Goal: Information Seeking & Learning: Learn about a topic

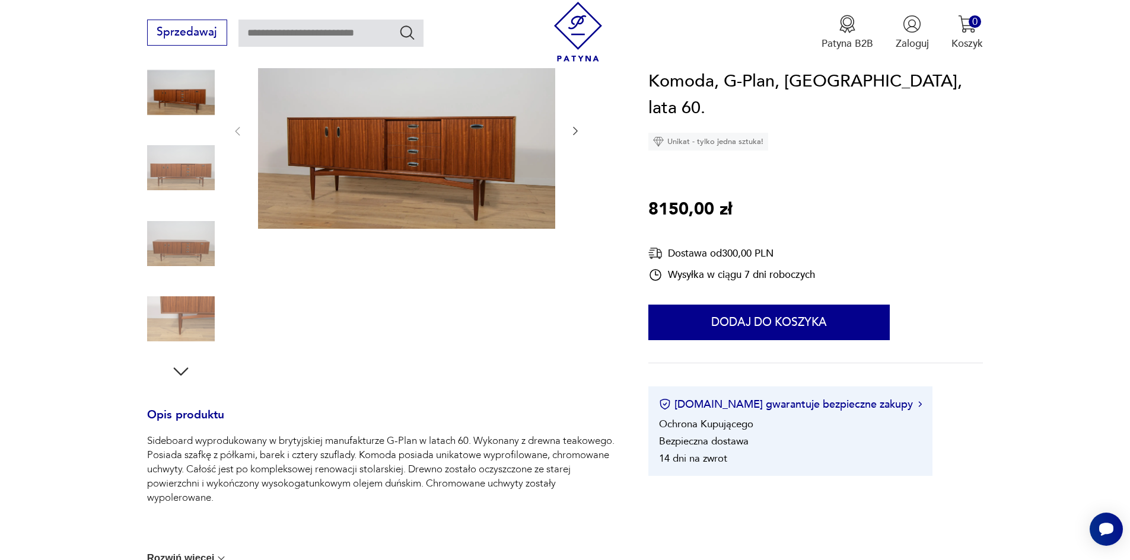
scroll to position [119, 0]
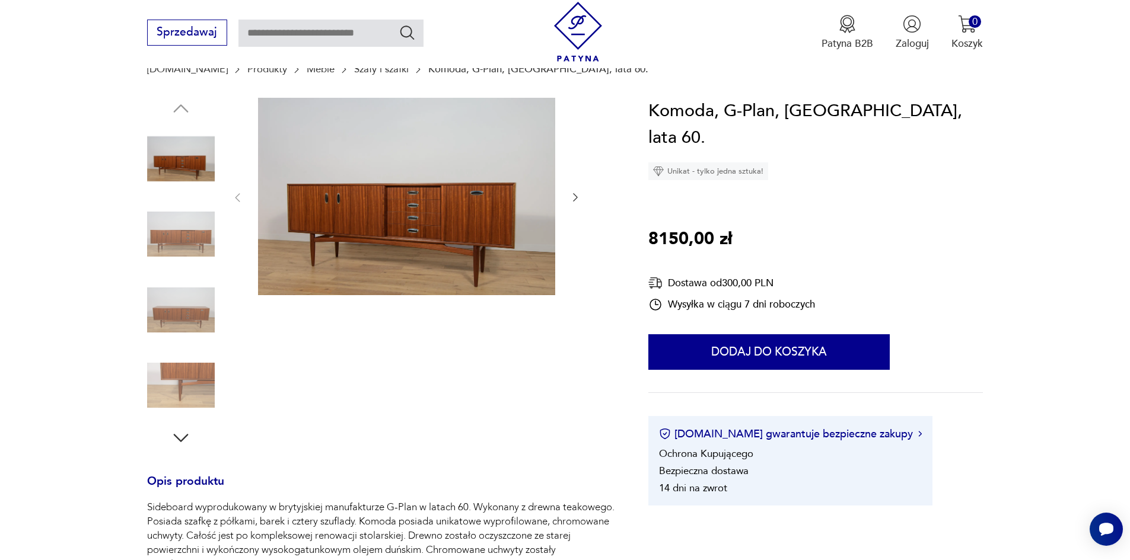
click at [571, 196] on icon "button" at bounding box center [575, 198] width 12 height 12
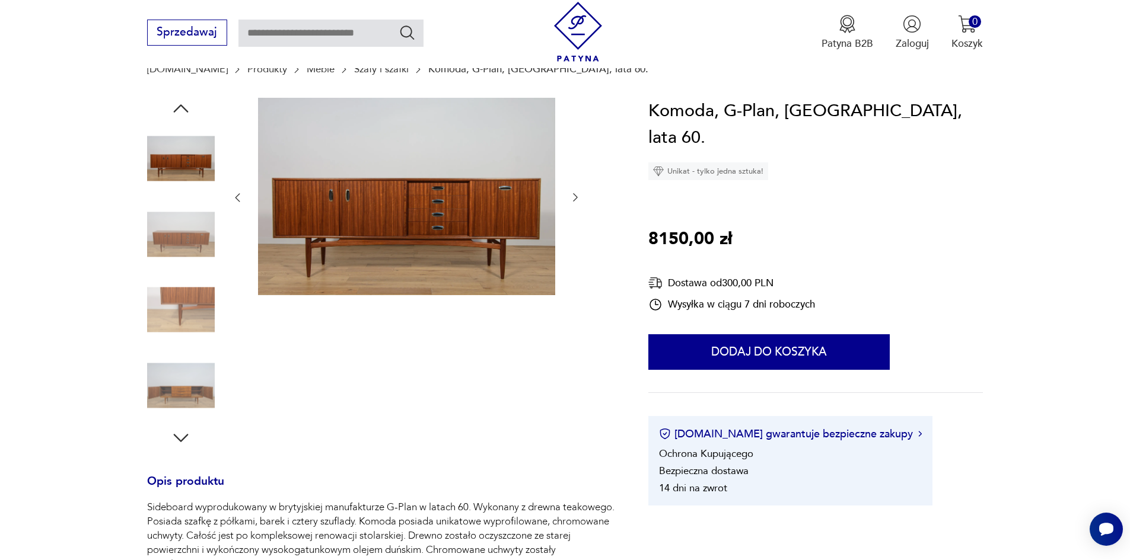
click at [577, 198] on icon "button" at bounding box center [575, 198] width 5 height 8
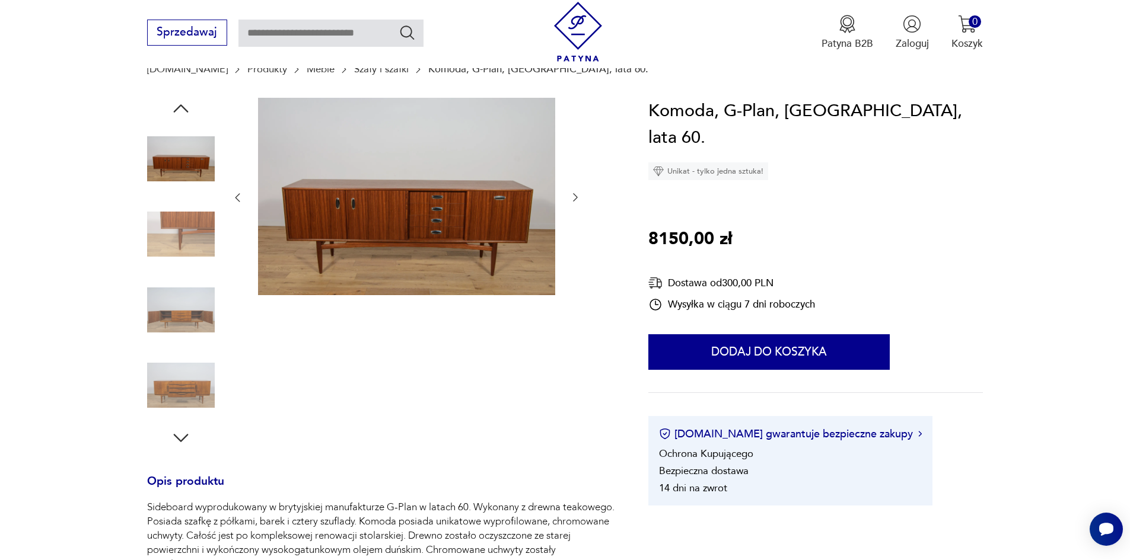
click at [577, 198] on icon "button" at bounding box center [575, 198] width 5 height 8
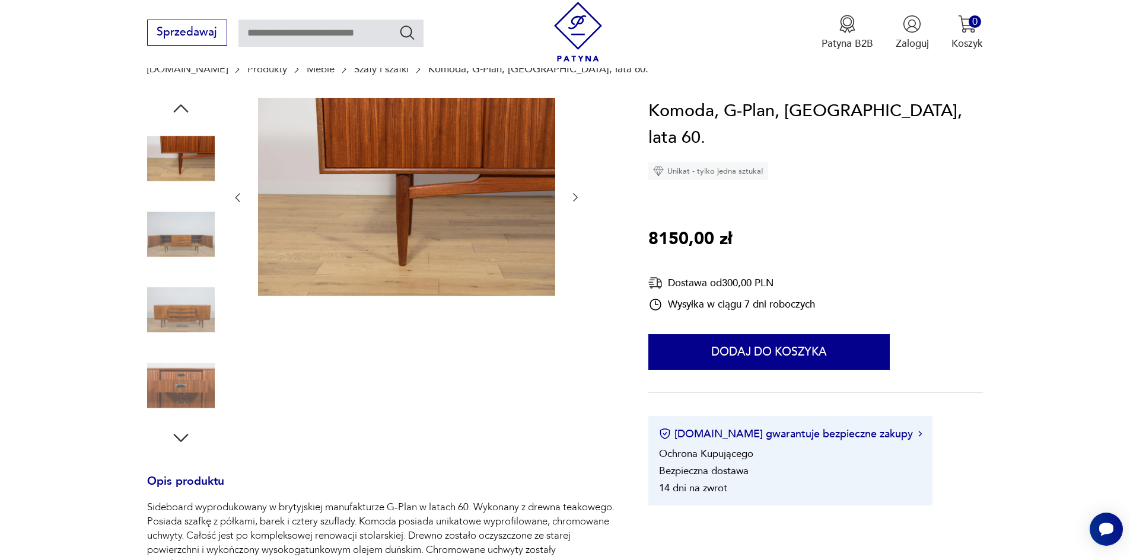
click at [574, 197] on icon "button" at bounding box center [575, 198] width 12 height 12
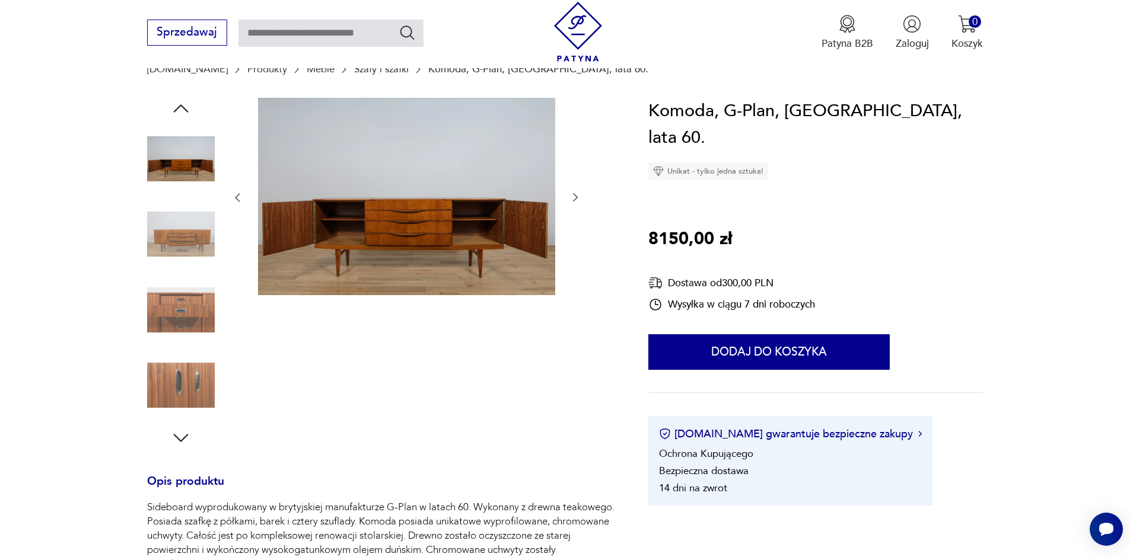
click at [574, 197] on icon "button" at bounding box center [575, 198] width 12 height 12
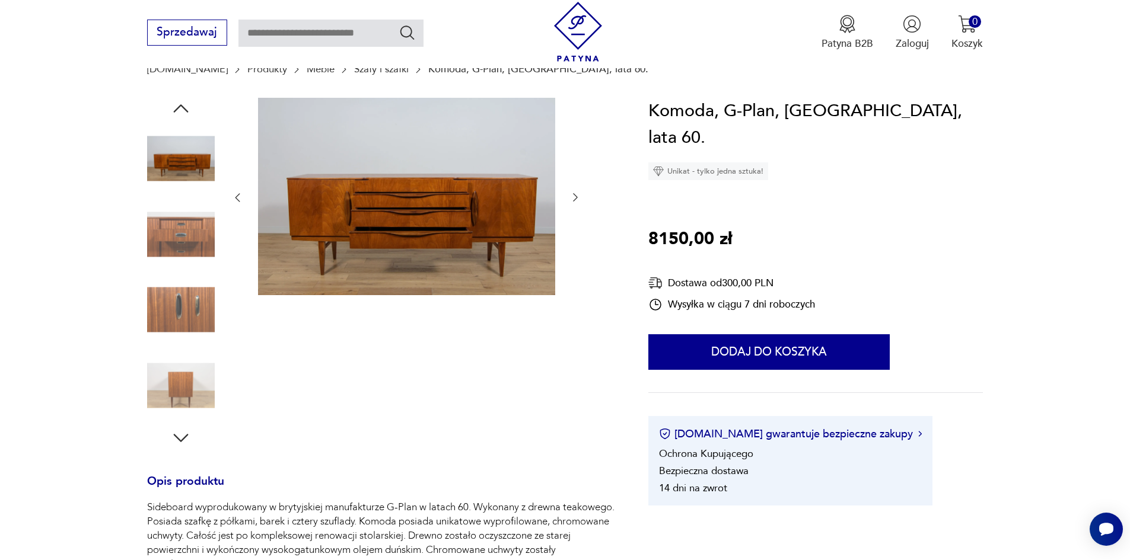
click at [237, 197] on icon "button" at bounding box center [237, 198] width 12 height 12
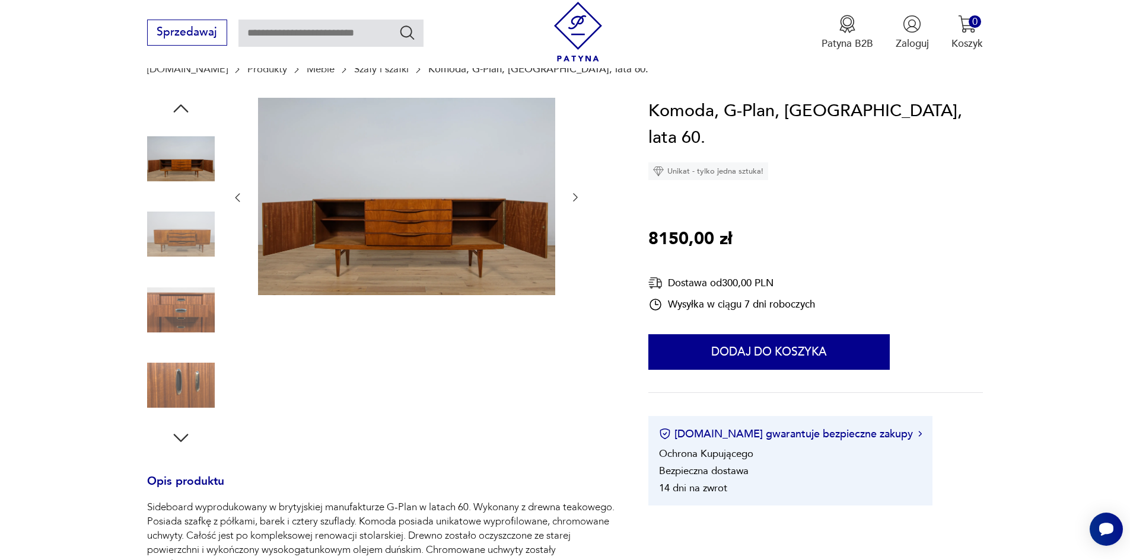
click at [239, 195] on icon "button" at bounding box center [237, 198] width 12 height 12
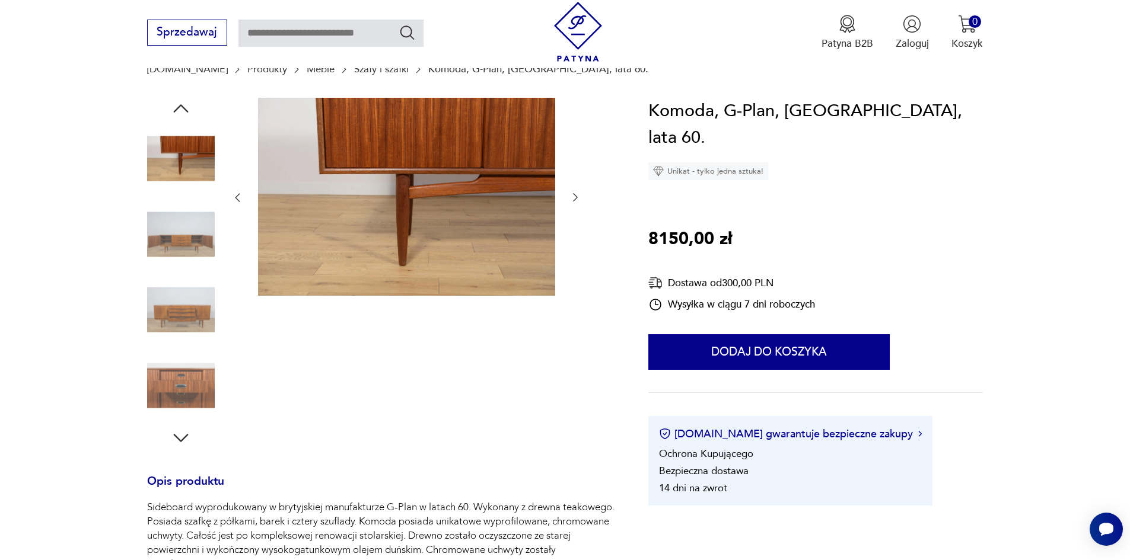
click at [236, 195] on icon "button" at bounding box center [237, 198] width 12 height 12
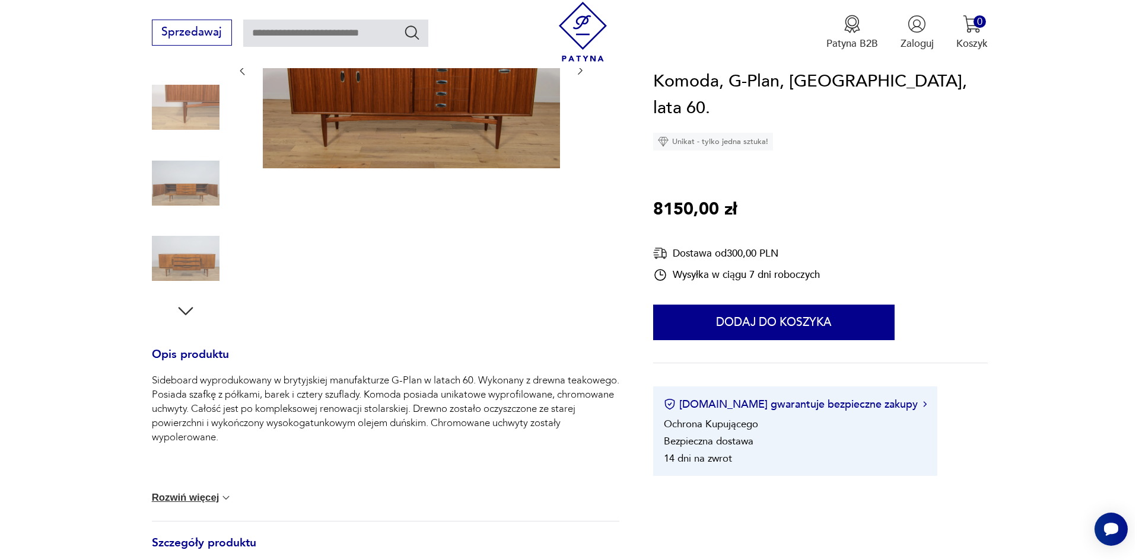
scroll to position [178, 0]
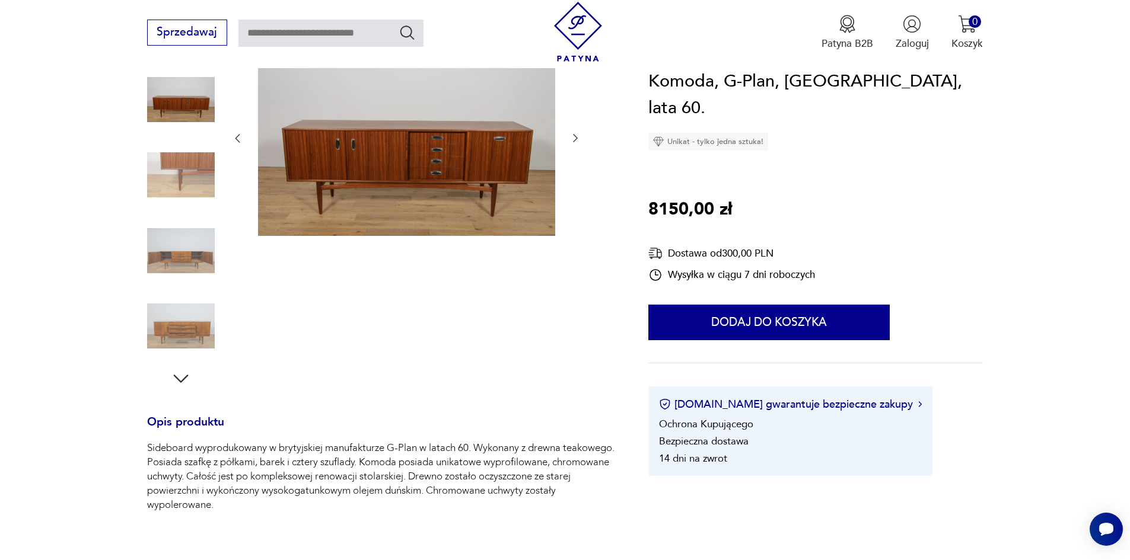
click at [178, 378] on icon "button" at bounding box center [180, 379] width 15 height 8
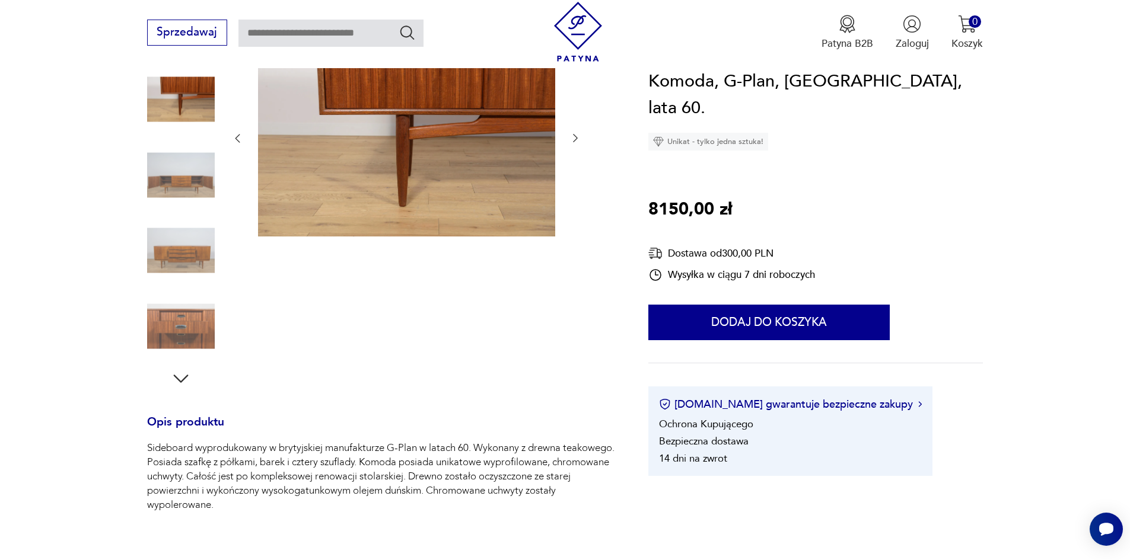
click at [573, 134] on icon "button" at bounding box center [575, 138] width 12 height 12
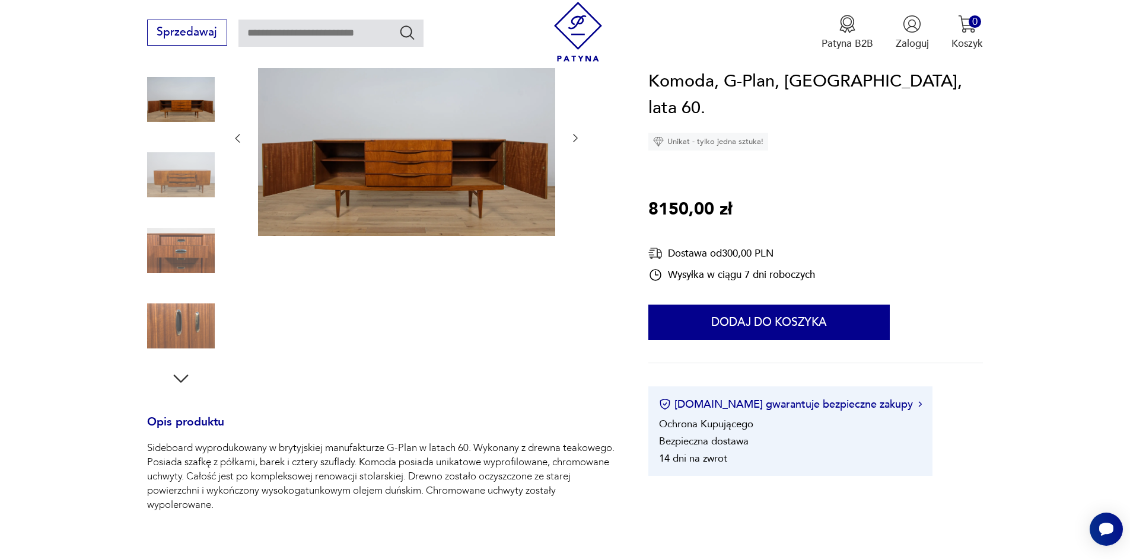
click at [576, 136] on icon "button" at bounding box center [575, 138] width 12 height 12
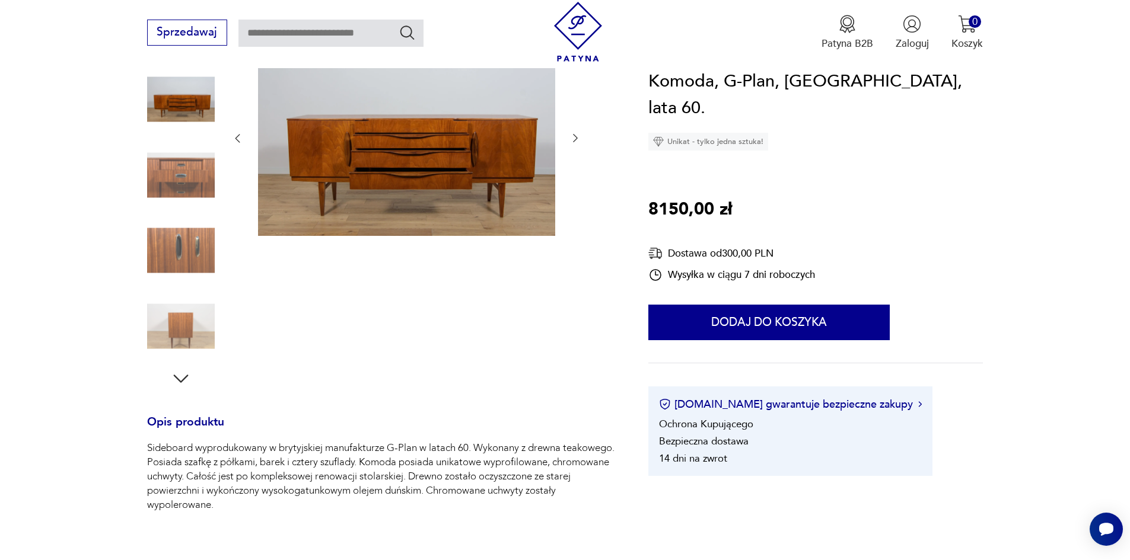
click at [576, 136] on icon "button" at bounding box center [575, 138] width 12 height 12
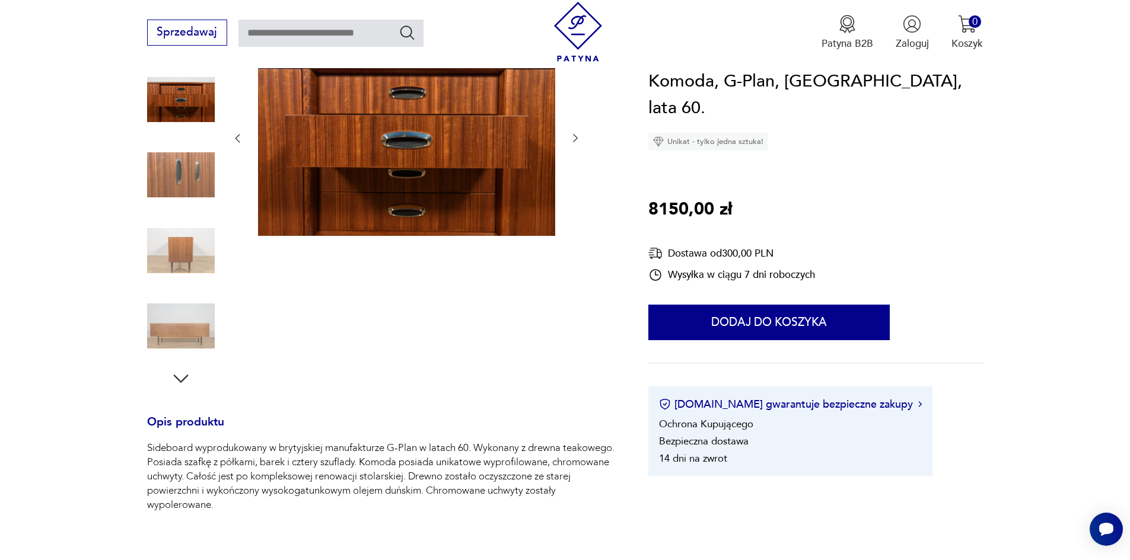
click at [576, 136] on icon "button" at bounding box center [575, 138] width 12 height 12
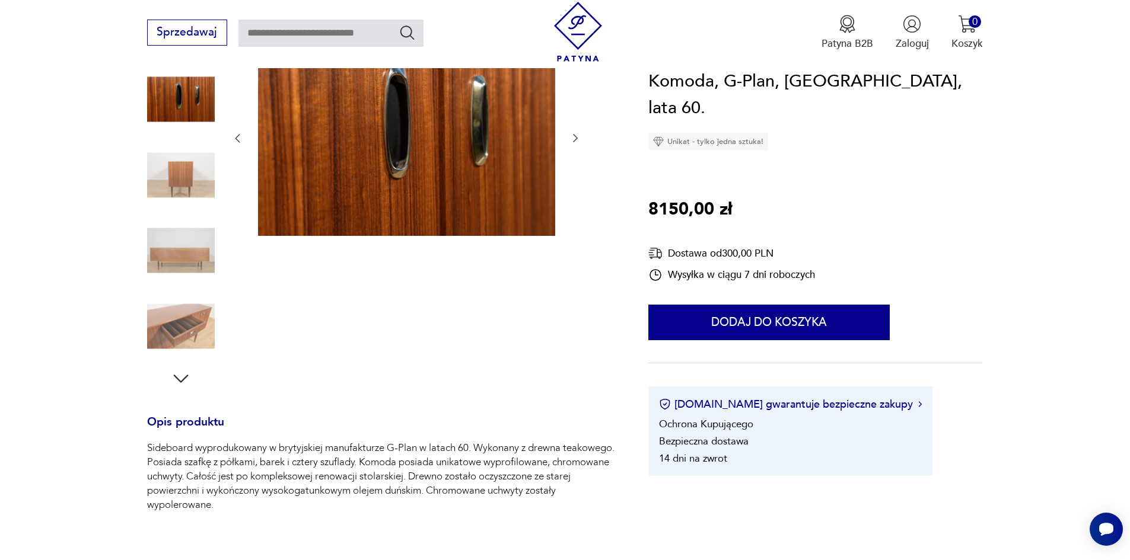
click at [576, 136] on icon "button" at bounding box center [575, 138] width 12 height 12
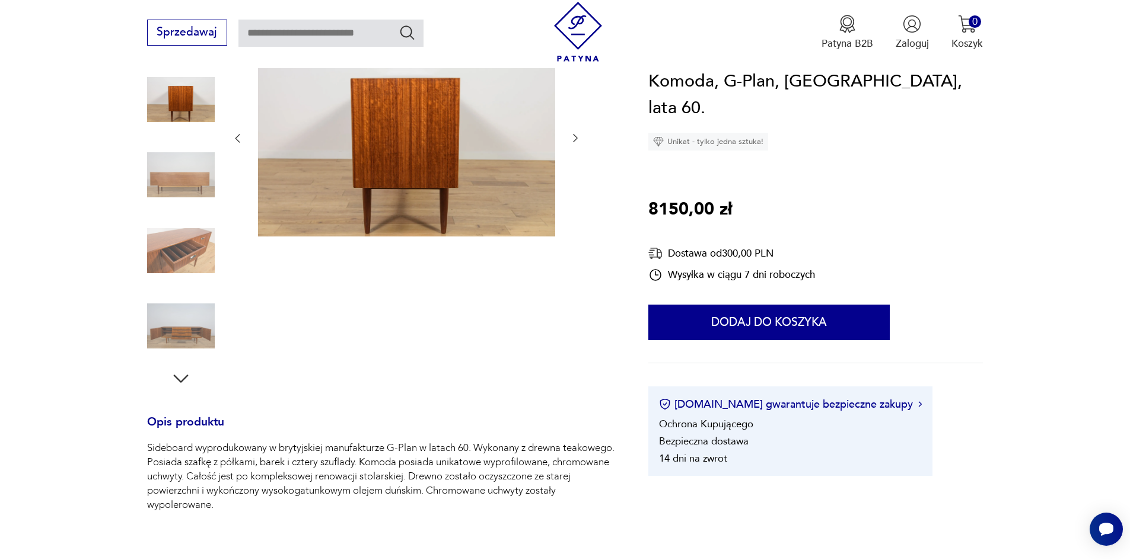
click at [576, 136] on icon "button" at bounding box center [575, 138] width 12 height 12
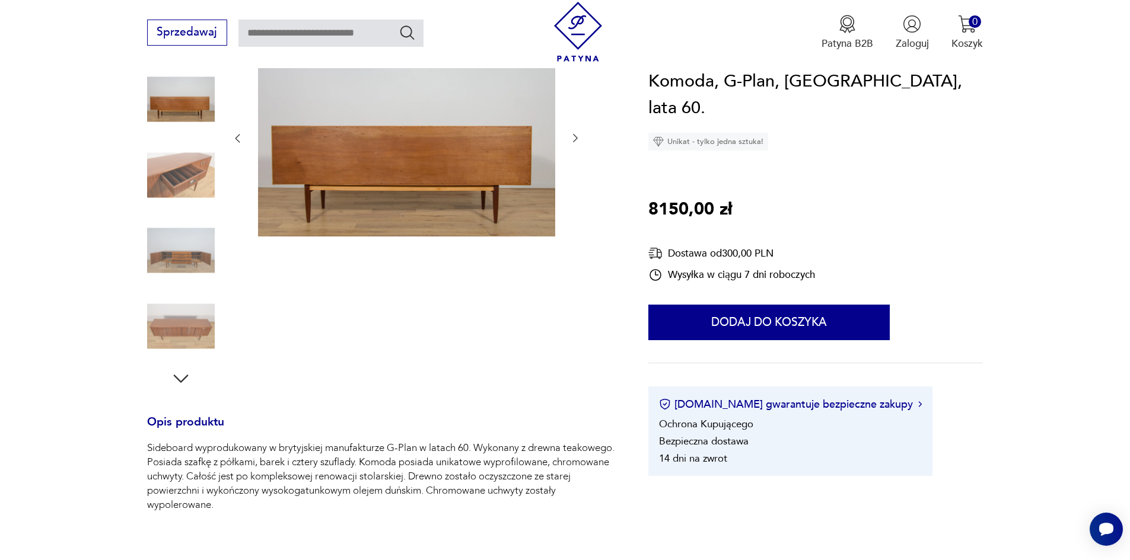
click at [576, 136] on icon "button" at bounding box center [575, 138] width 12 height 12
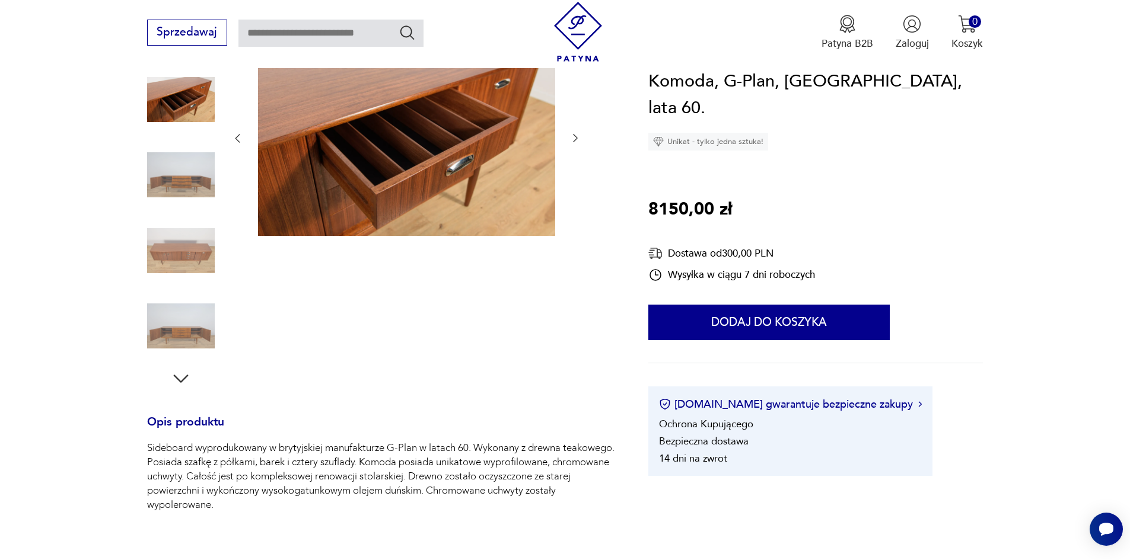
click at [576, 136] on icon "button" at bounding box center [575, 138] width 12 height 12
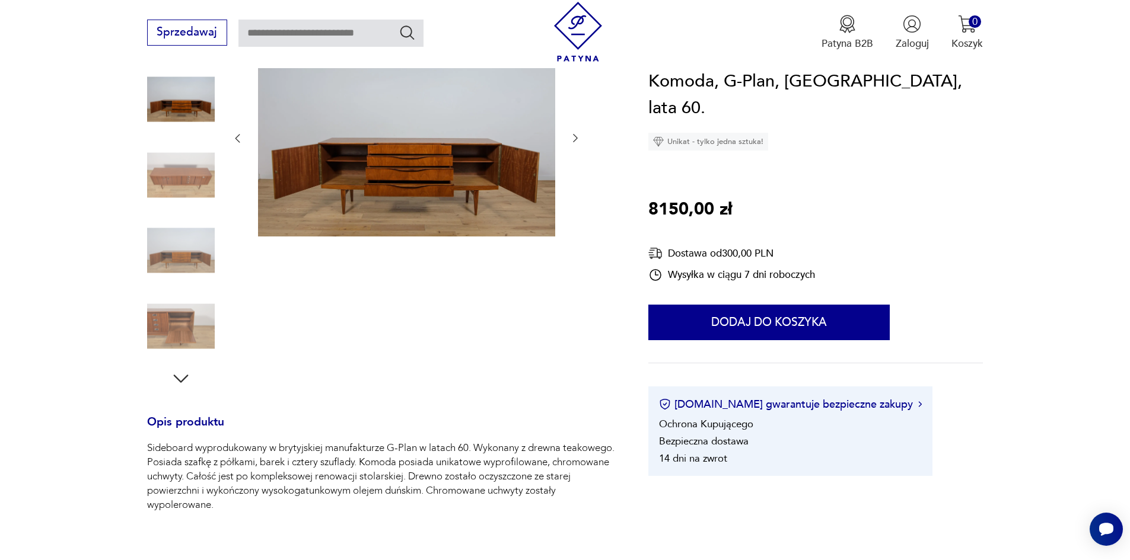
click at [576, 136] on icon "button" at bounding box center [575, 138] width 12 height 12
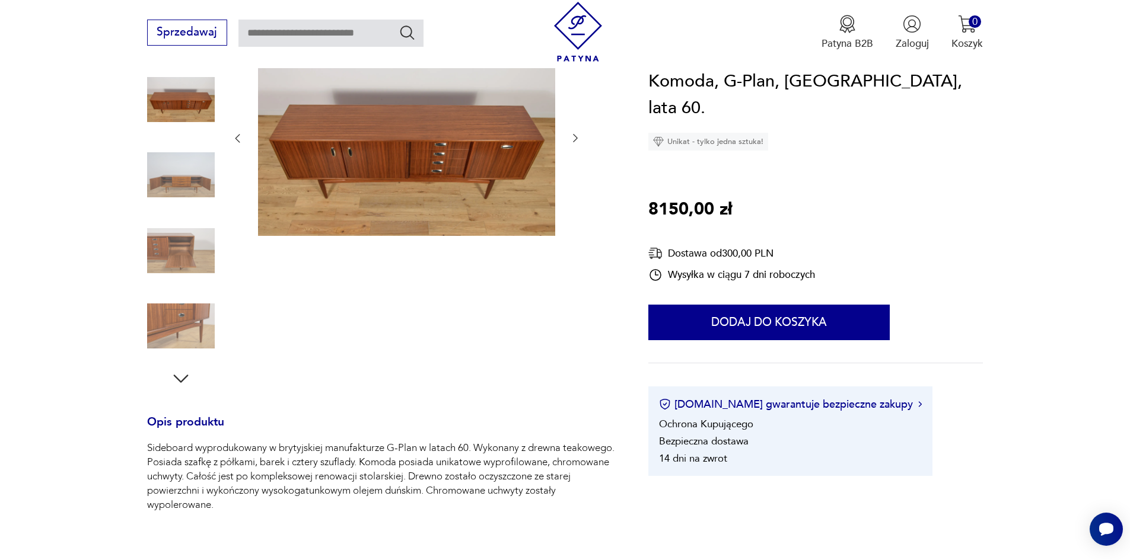
click at [576, 136] on icon "button" at bounding box center [575, 138] width 12 height 12
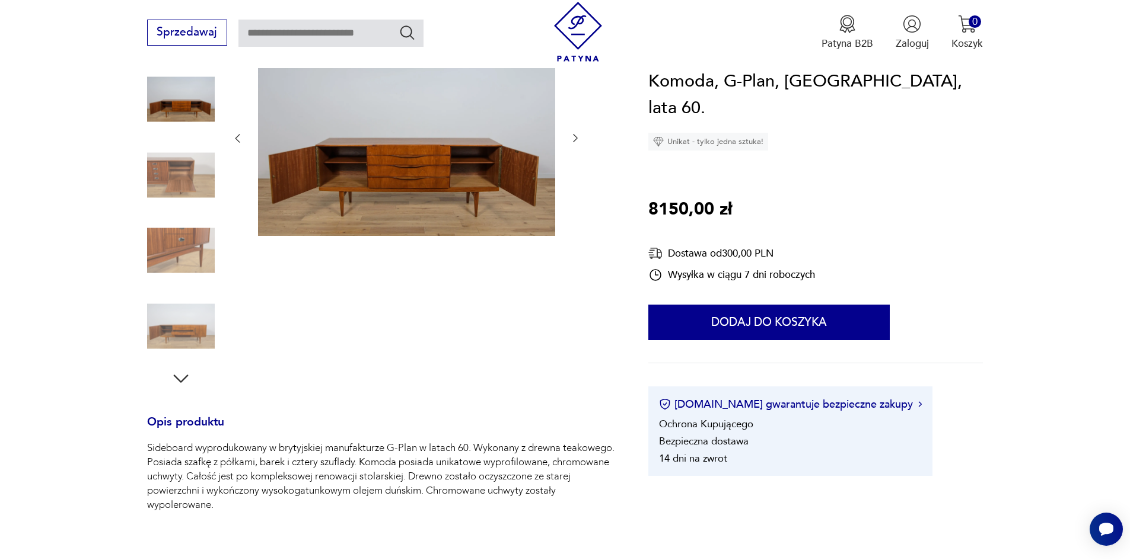
click at [576, 136] on icon "button" at bounding box center [575, 138] width 12 height 12
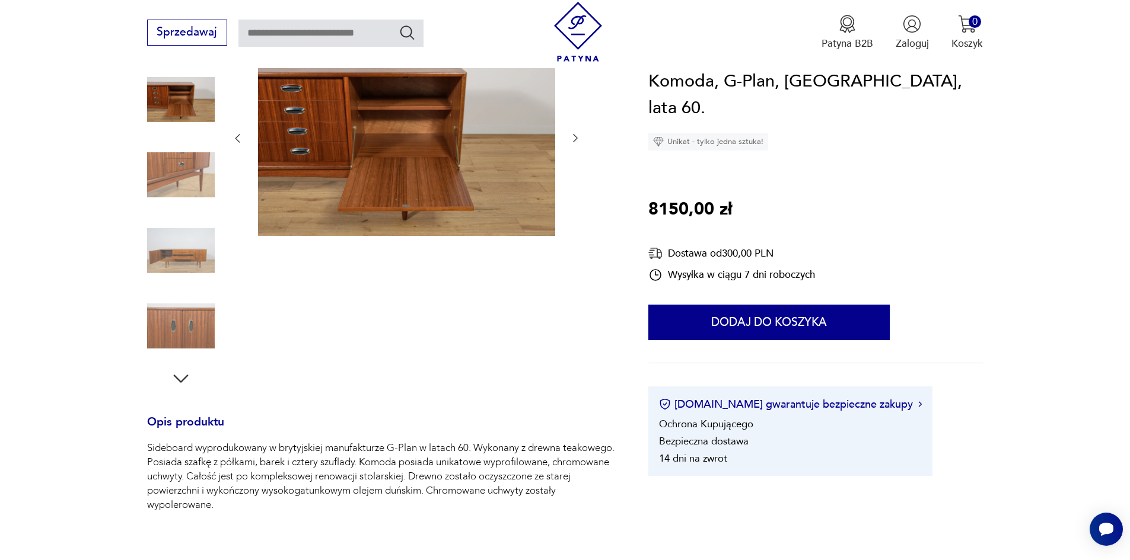
click at [576, 136] on icon "button" at bounding box center [575, 138] width 12 height 12
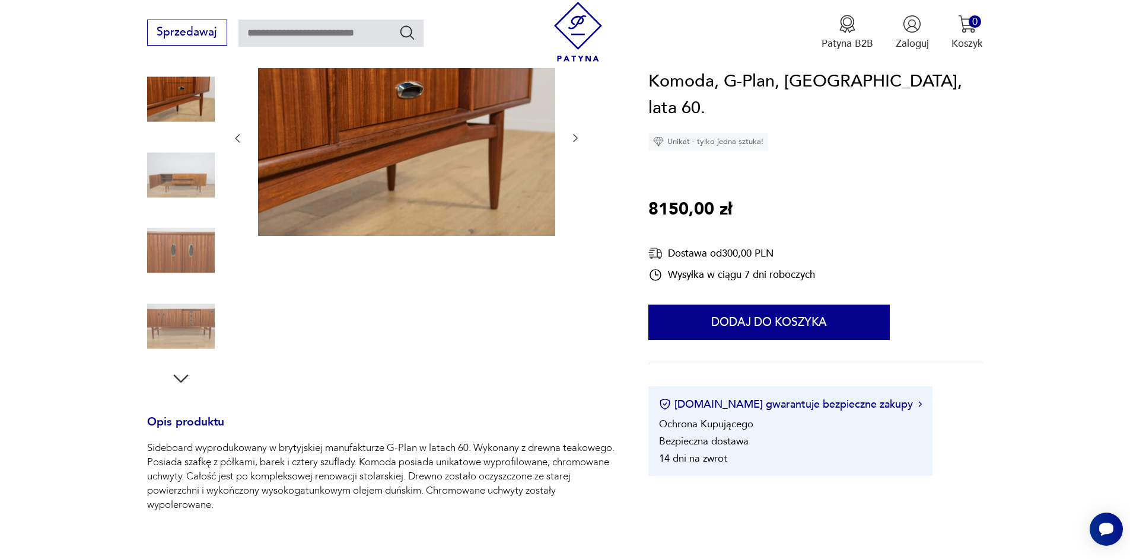
click at [576, 136] on icon "button" at bounding box center [575, 138] width 12 height 12
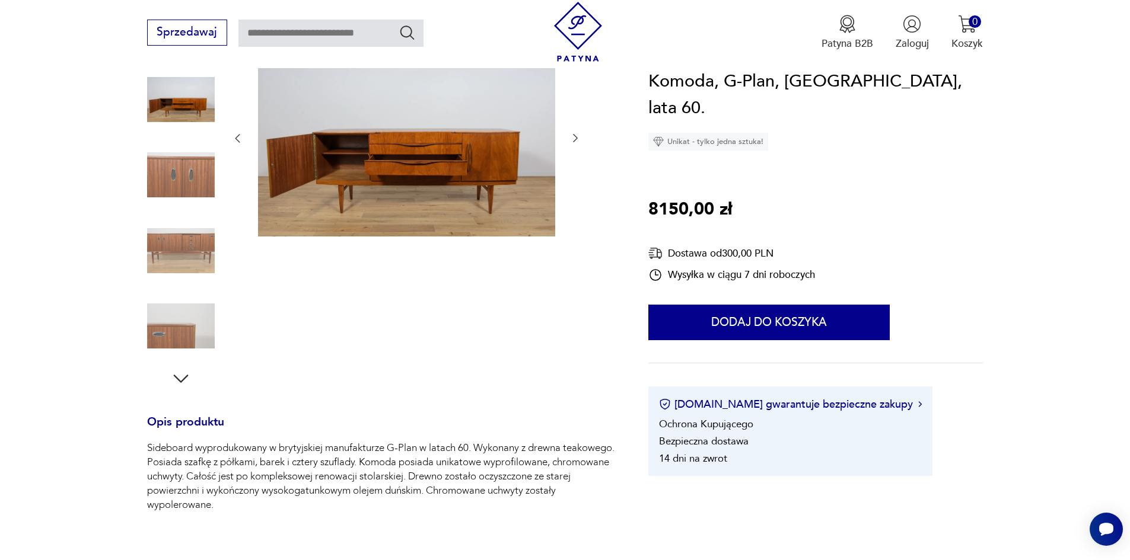
click at [576, 136] on icon "button" at bounding box center [575, 138] width 12 height 12
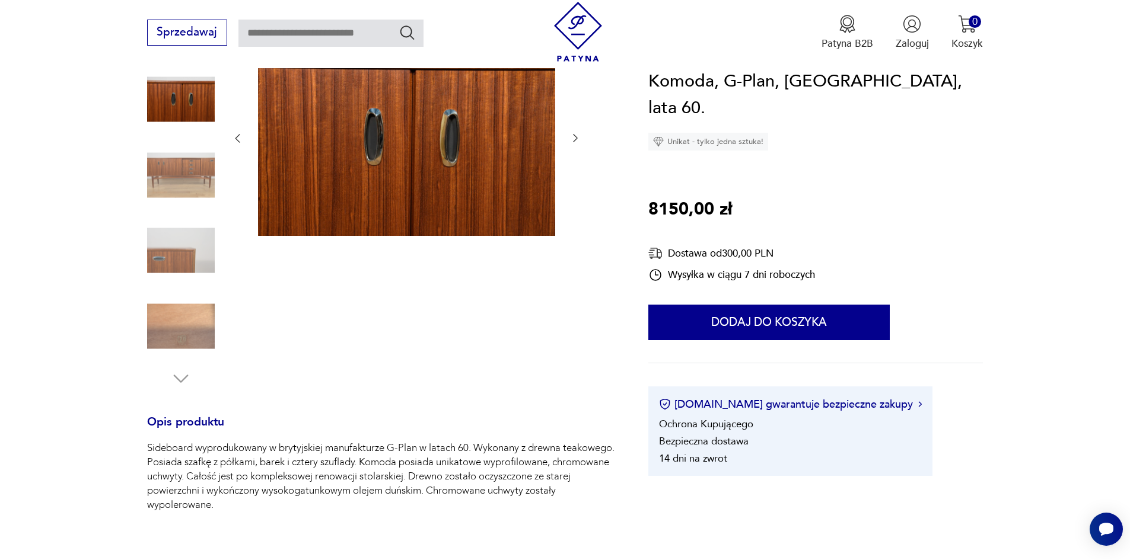
click at [576, 136] on icon "button" at bounding box center [575, 138] width 12 height 12
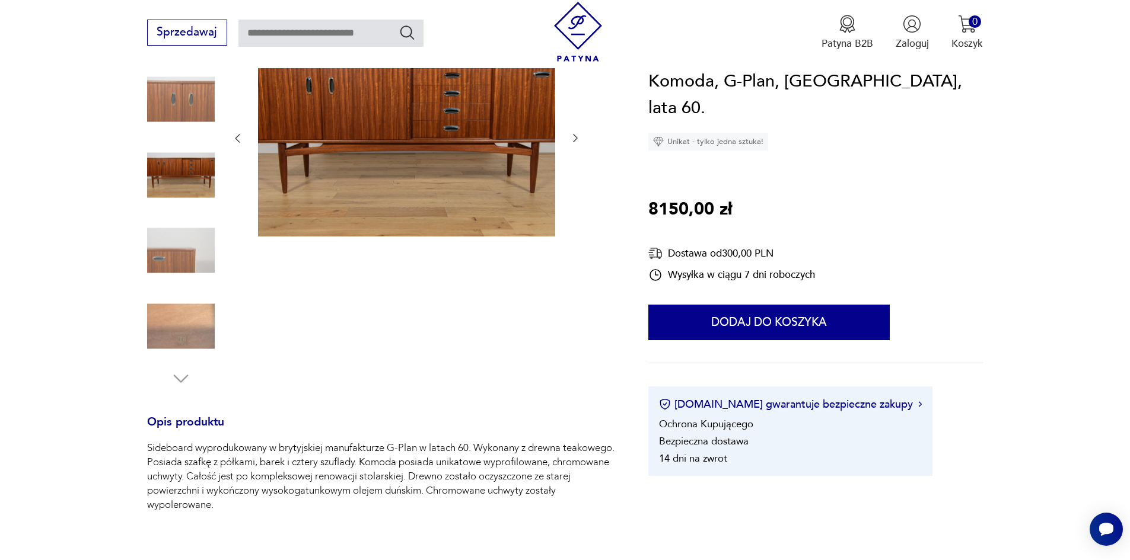
click at [576, 136] on icon "button" at bounding box center [575, 138] width 12 height 12
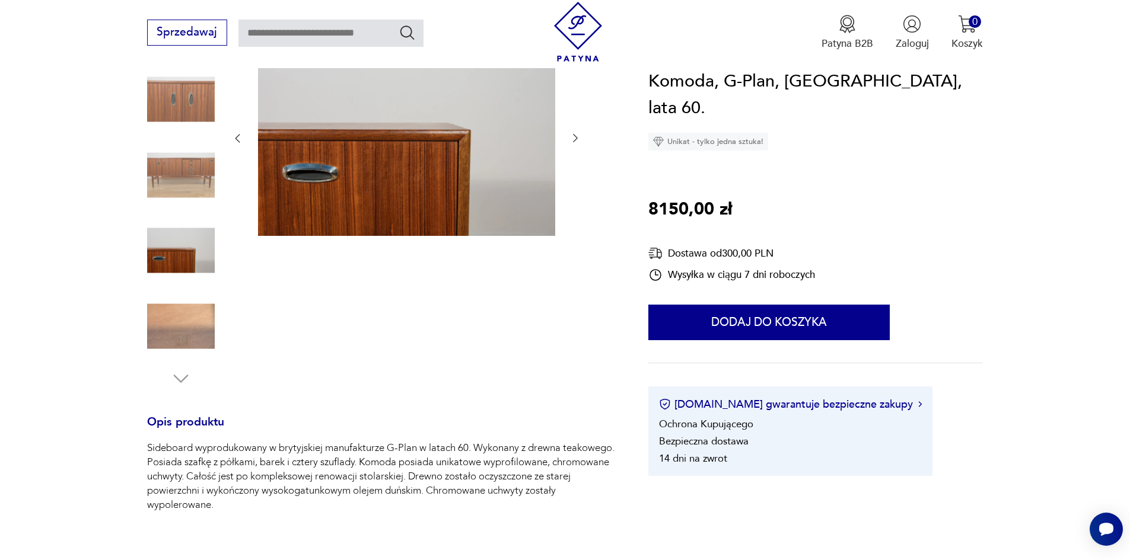
click at [437, 179] on img at bounding box center [406, 138] width 297 height 198
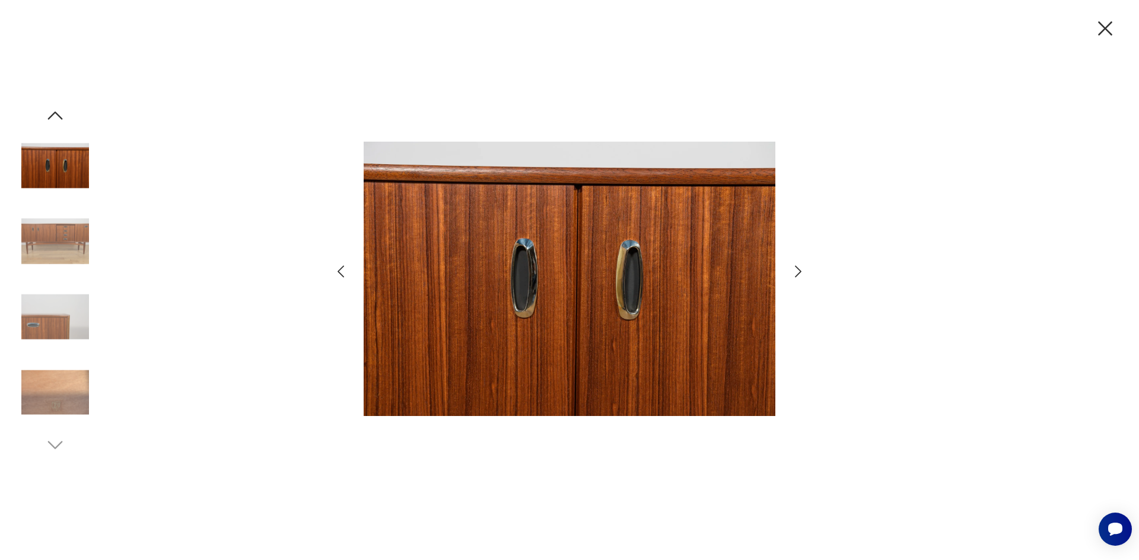
click at [73, 246] on img at bounding box center [55, 242] width 68 height 68
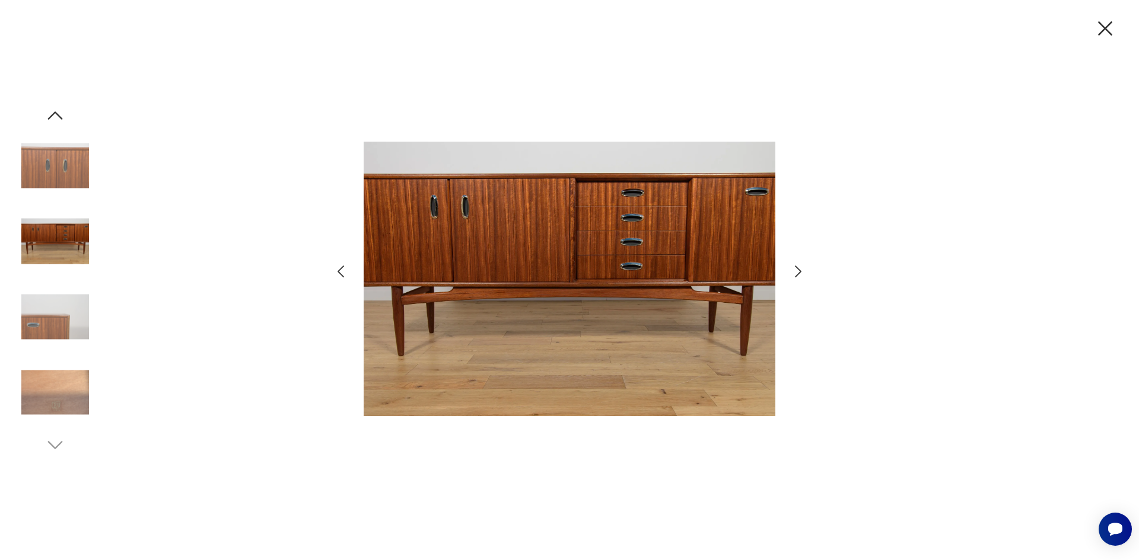
click at [794, 272] on icon "button" at bounding box center [797, 271] width 17 height 17
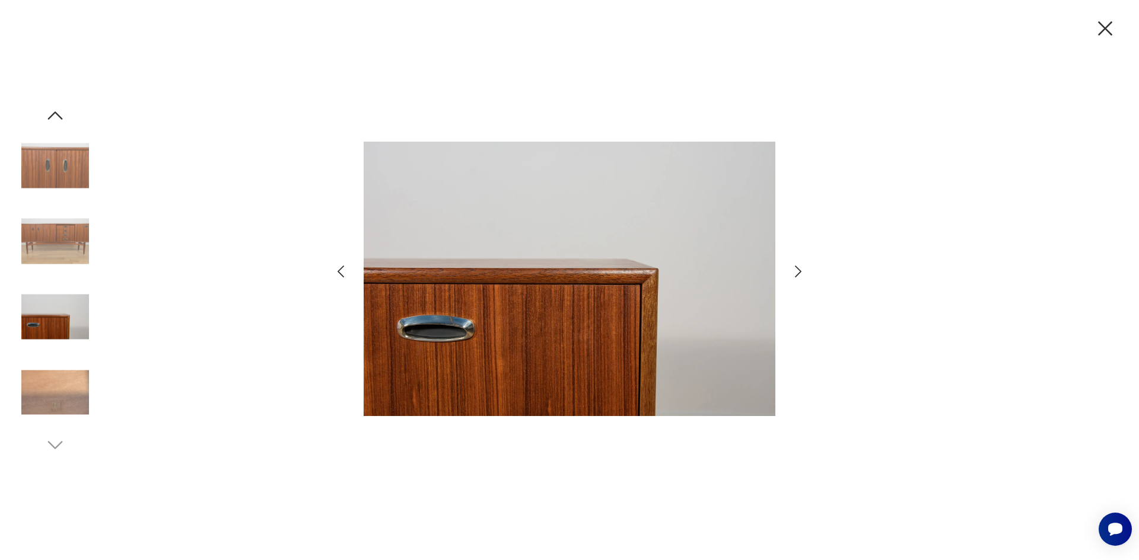
click at [794, 274] on icon "button" at bounding box center [797, 271] width 17 height 17
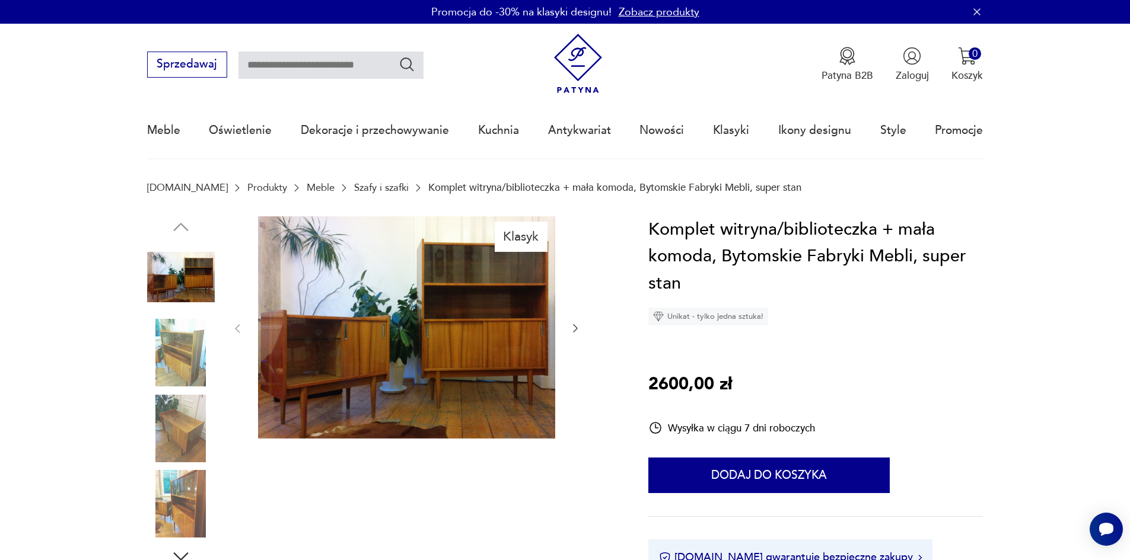
click at [574, 330] on icon "button" at bounding box center [575, 329] width 12 height 12
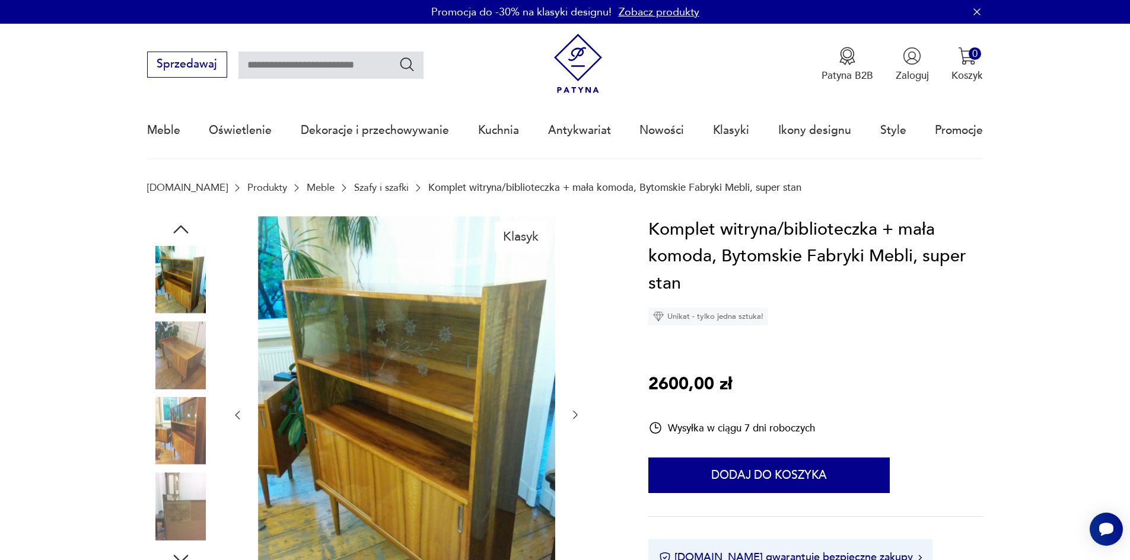
click at [574, 330] on div at bounding box center [406, 415] width 350 height 399
click at [575, 413] on icon "button" at bounding box center [575, 415] width 12 height 12
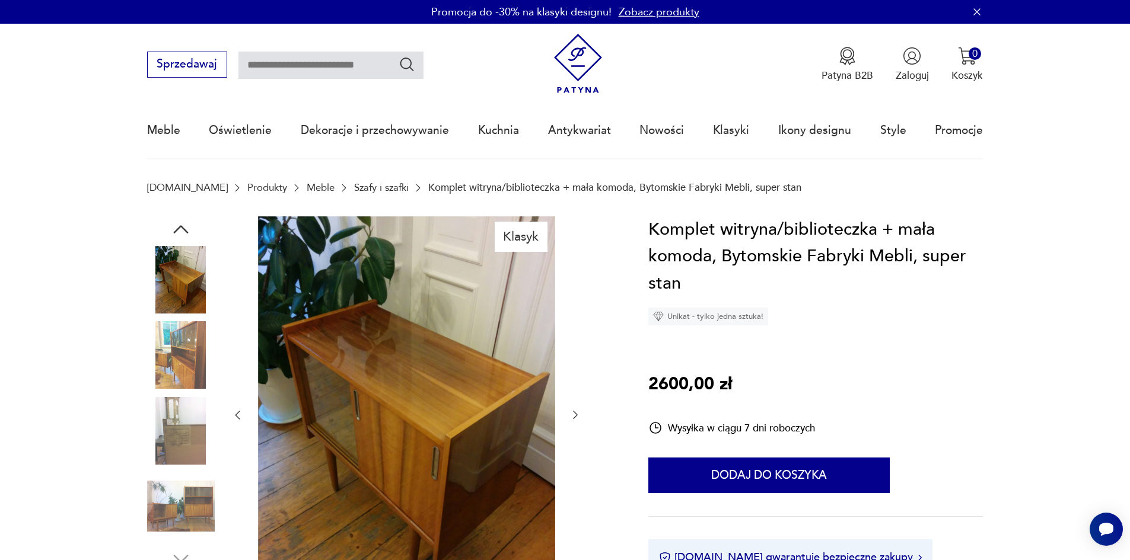
click at [575, 413] on icon "button" at bounding box center [575, 415] width 12 height 12
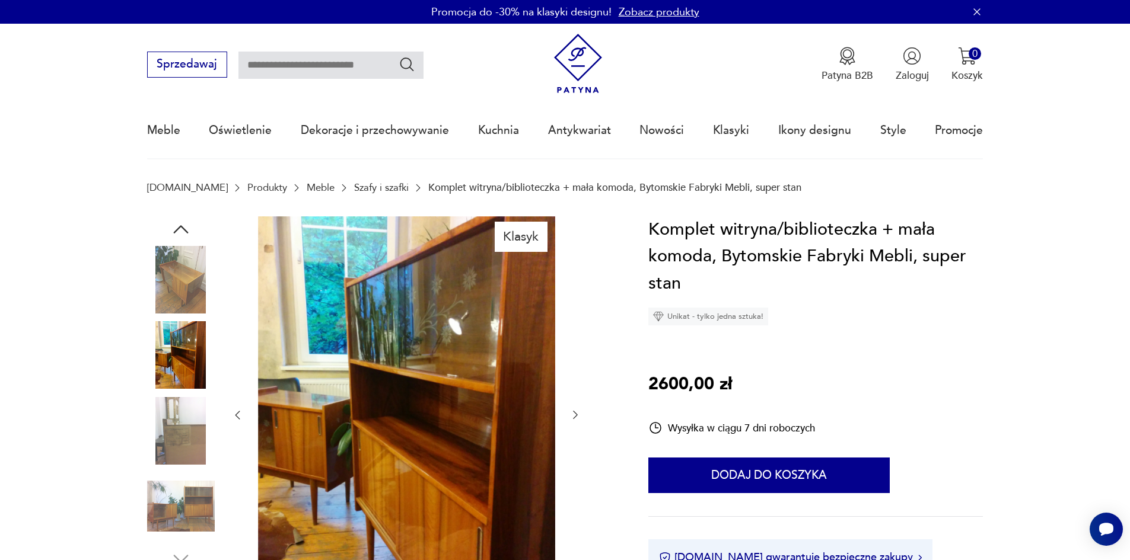
click at [575, 413] on icon "button" at bounding box center [575, 415] width 12 height 12
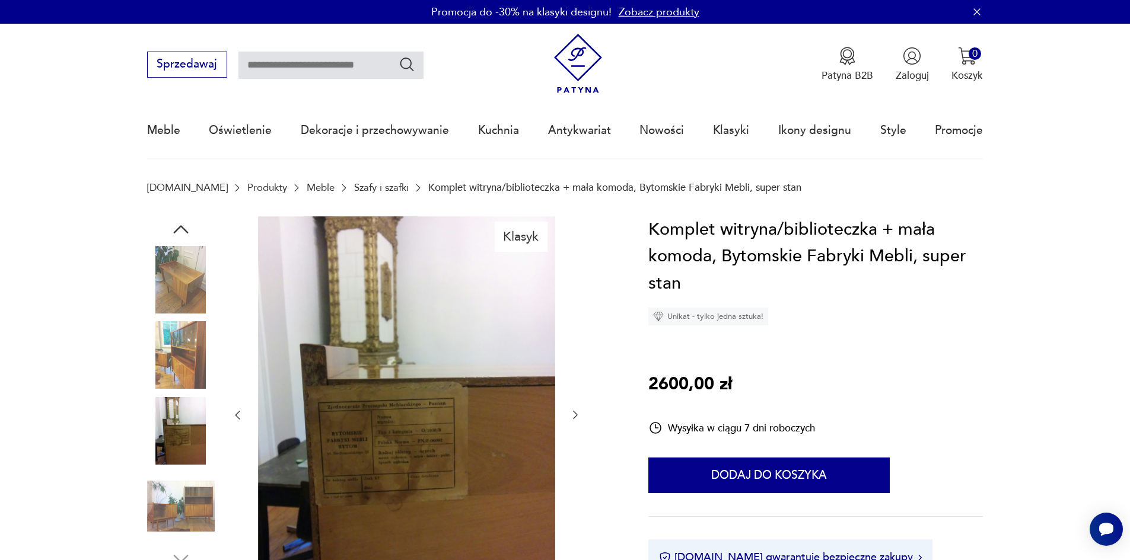
click at [575, 413] on icon "button" at bounding box center [575, 415] width 12 height 12
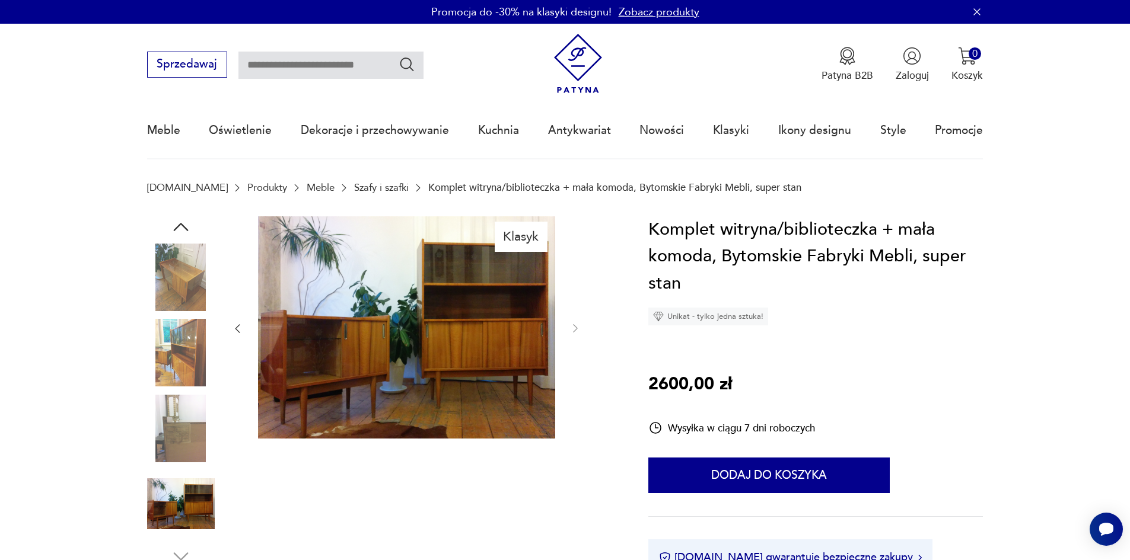
click at [575, 413] on div at bounding box center [406, 328] width 350 height 225
